Goal: Task Accomplishment & Management: Manage account settings

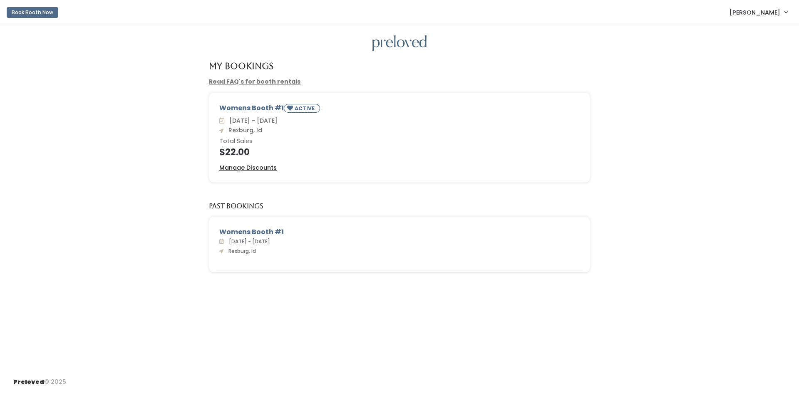
click at [250, 168] on u "Manage Discounts" at bounding box center [247, 168] width 57 height 8
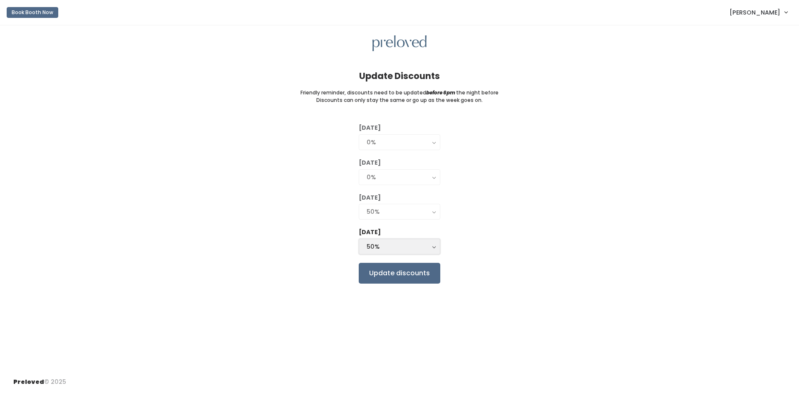
click at [433, 248] on button "50%" at bounding box center [400, 247] width 82 height 16
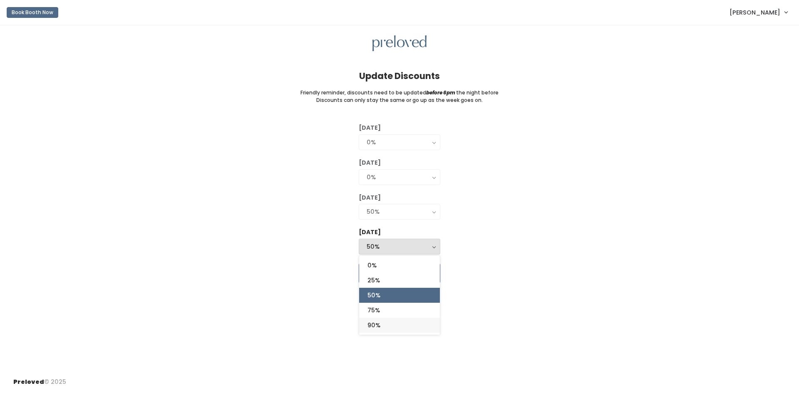
click at [395, 329] on link "90%" at bounding box center [399, 325] width 81 height 15
select select "90%"
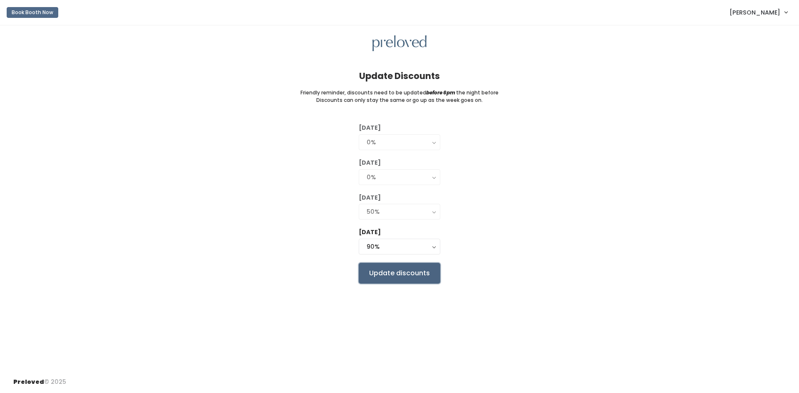
click at [416, 276] on input "Update discounts" at bounding box center [400, 273] width 82 height 21
